Goal: Task Accomplishment & Management: Use online tool/utility

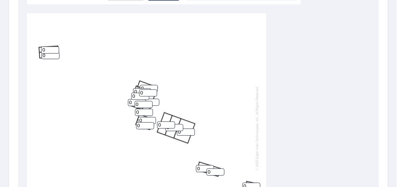
scroll to position [238, 0]
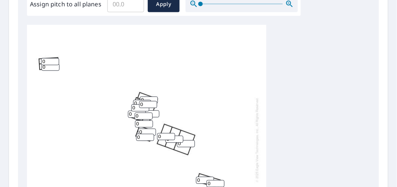
drag, startPoint x: 162, startPoint y: 133, endPoint x: 157, endPoint y: 134, distance: 4.5
click at [157, 134] on input "0" at bounding box center [166, 136] width 18 height 7
type input "4"
click at [175, 136] on input "0" at bounding box center [174, 139] width 18 height 7
drag, startPoint x: 160, startPoint y: 136, endPoint x: 156, endPoint y: 137, distance: 4.5
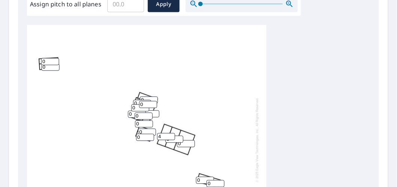
click at [157, 137] on div "0 0 4 0 0 0 0 0 0 0 0 0 0 0 0 0 0 0" at bounding box center [146, 140] width 239 height 235
type input "4"
click at [186, 142] on input "0" at bounding box center [186, 144] width 18 height 7
drag, startPoint x: 184, startPoint y: 141, endPoint x: 159, endPoint y: 142, distance: 25.1
click at [160, 142] on div "0 4 4 0 0 0 0 0 0 0 0 0 0 0 0 0 0 0" at bounding box center [146, 140] width 239 height 235
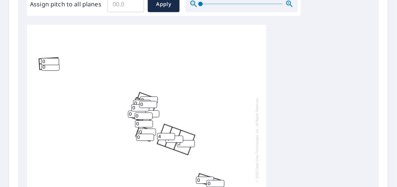
type input "2"
click at [142, 92] on div "2 4 4 0 0 0 0 0 0 0 0 0 0 0 0 0 0 0" at bounding box center [146, 140] width 239 height 235
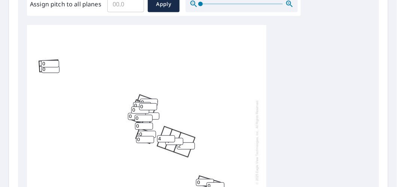
drag, startPoint x: 141, startPoint y: 126, endPoint x: 127, endPoint y: 127, distance: 13.9
click at [127, 127] on div "2 4 4 0 0 0 0 0 0 0 0 0 0 0 0 0 0 0" at bounding box center [146, 142] width 239 height 235
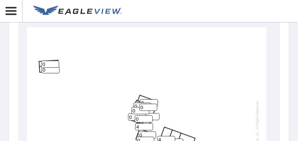
scroll to position [389, 0]
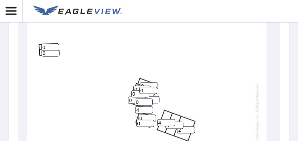
type input "4"
click at [142, 99] on input "0" at bounding box center [144, 101] width 18 height 7
drag, startPoint x: 142, startPoint y: 99, endPoint x: 133, endPoint y: 100, distance: 9.0
click at [133, 100] on div "2 4 4 0 0 0 0 0 0 0 0 0 0 0 0 0 4 0" at bounding box center [146, 125] width 239 height 235
type input "7"
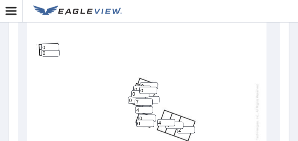
click at [132, 98] on input "0" at bounding box center [137, 99] width 18 height 7
drag, startPoint x: 133, startPoint y: 97, endPoint x: 123, endPoint y: 98, distance: 10.9
click at [122, 98] on div "2 4 4 0 0 0 0 0 0 0 0 0 7 0 0 0 4 0" at bounding box center [146, 125] width 239 height 235
type input "4"
click at [151, 96] on input "0" at bounding box center [150, 99] width 18 height 7
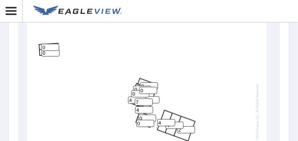
type input "7"
drag, startPoint x: 136, startPoint y: 92, endPoint x: 128, endPoint y: 92, distance: 8.6
click at [128, 92] on div "2 4 4 7 0 0 0 0 0 0 0 4 7 0 0 0 4 0" at bounding box center [146, 125] width 239 height 235
type input "7"
drag, startPoint x: 144, startPoint y: 86, endPoint x: 135, endPoint y: 88, distance: 9.1
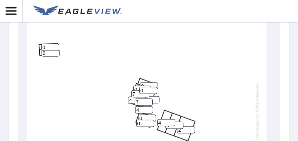
click at [136, 88] on div "2 4 4 7 0 0 0 0 0 0 0 4 7 0 7 0 4 0" at bounding box center [146, 125] width 239 height 235
type input "7"
drag, startPoint x: 136, startPoint y: 85, endPoint x: 130, endPoint y: 86, distance: 6.0
click at [130, 86] on div "2 4 4 7 0 0 0 0 0 0 0 4 7 0 7 0 4 7" at bounding box center [146, 125] width 239 height 235
type input "7"
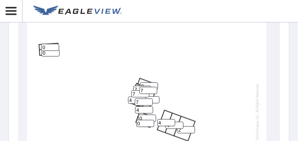
drag, startPoint x: 145, startPoint y: 81, endPoint x: 139, endPoint y: 81, distance: 6.0
click at [139, 81] on div "2 4 4 7 0 0 0 0 0 0 0 4 7 7 7 0 4 7" at bounding box center [146, 125] width 239 height 235
type input "4"
click at [189, 82] on div "2 4 4 7 4 0 0 0 0 0 0 4 7 7 7 0 4 7" at bounding box center [146, 125] width 239 height 235
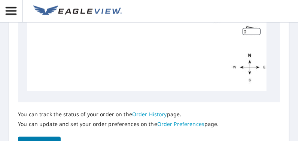
scroll to position [594, 0]
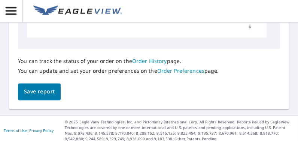
click at [50, 92] on span "Save report" at bounding box center [39, 91] width 31 height 9
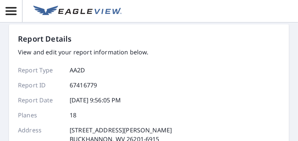
scroll to position [0, 0]
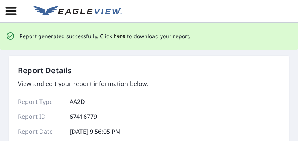
click at [116, 36] on span "here" at bounding box center [119, 35] width 12 height 9
